Goal: Task Accomplishment & Management: Manage account settings

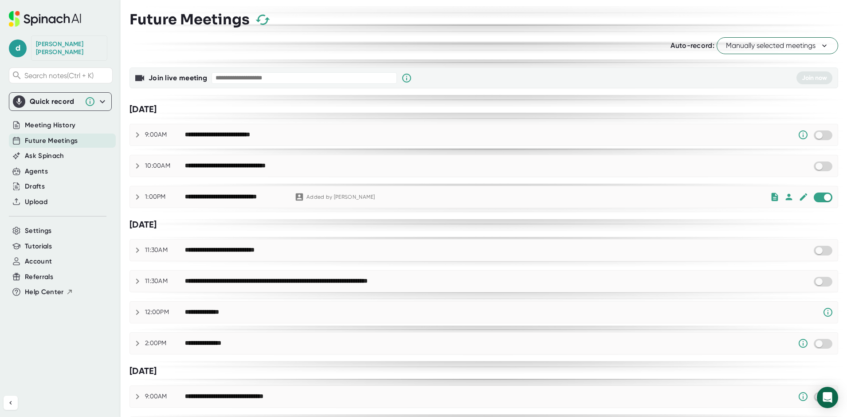
scroll to position [177, 0]
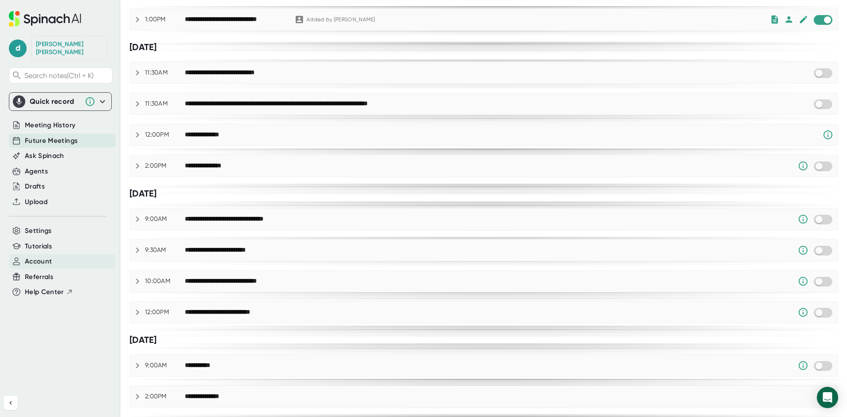
click at [57, 254] on div "Account" at bounding box center [62, 261] width 107 height 15
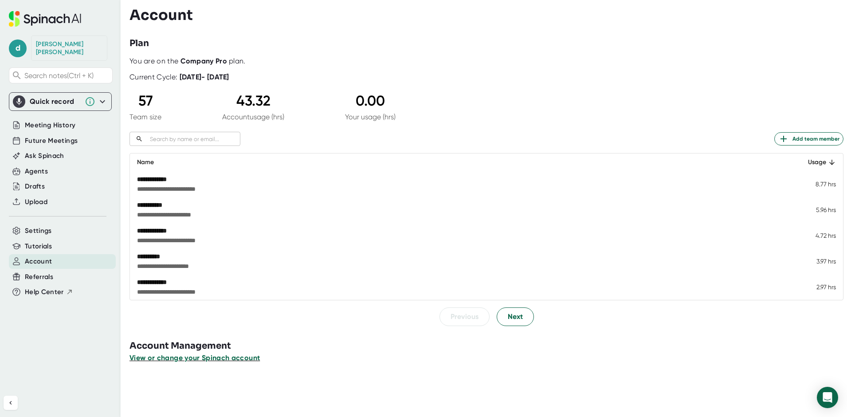
click at [238, 357] on span "View or change your Spinach account" at bounding box center [195, 358] width 130 height 8
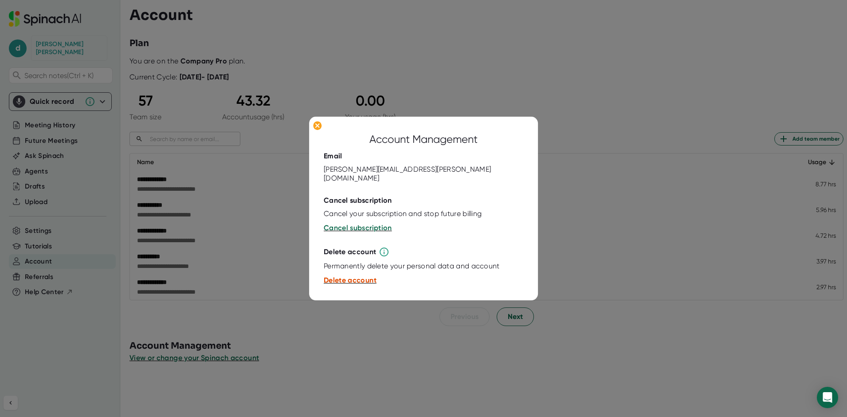
click at [334, 276] on span "Delete account" at bounding box center [350, 280] width 53 height 8
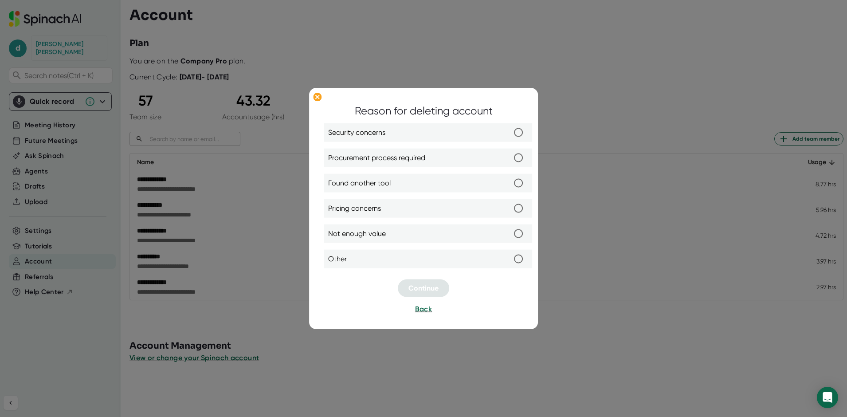
click at [518, 257] on input "Other" at bounding box center [518, 259] width 19 height 19
radio input "true"
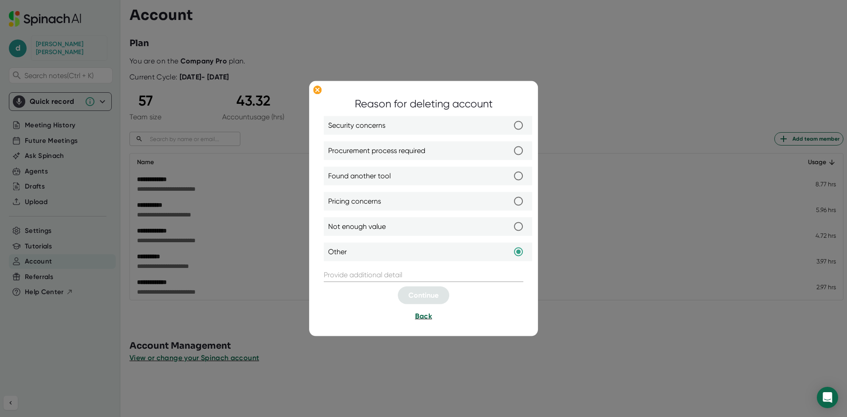
click at [427, 317] on span "Back" at bounding box center [423, 316] width 17 height 8
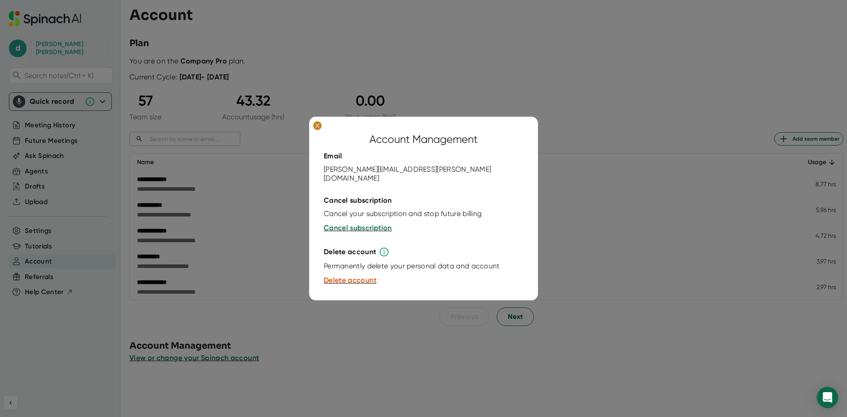
click at [316, 128] on icon at bounding box center [317, 126] width 4 height 4
